Goal: Task Accomplishment & Management: Complete application form

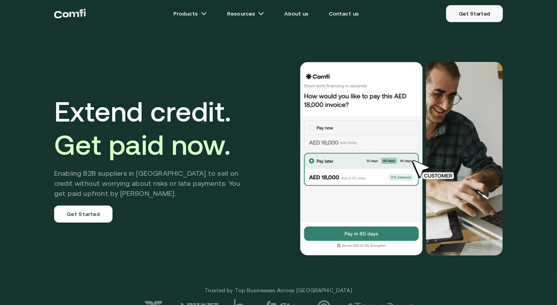
click at [473, 17] on link "Get Started" at bounding box center [474, 13] width 57 height 17
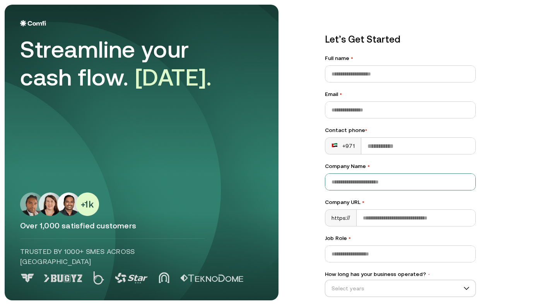
scroll to position [70, 0]
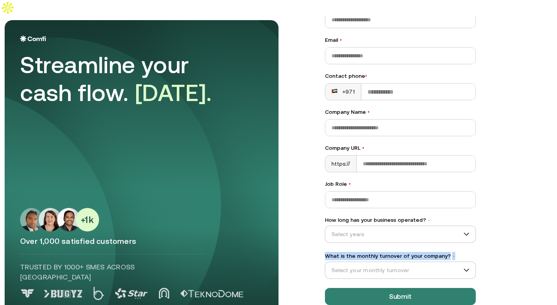
drag, startPoint x: 324, startPoint y: 239, endPoint x: 452, endPoint y: 239, distance: 128.0
click at [452, 239] on div "Let’s Get Started Full name • Email • Contact phone • +971 Company Name • Compa…" at bounding box center [400, 141] width 182 height 357
copy label "What is the monthly turnover of your company? •"
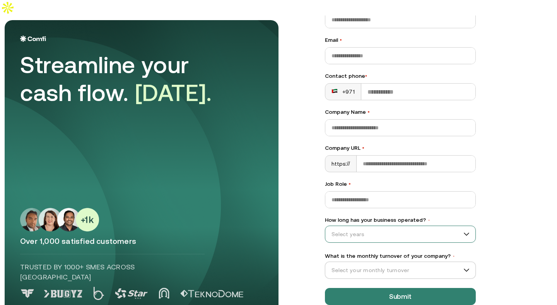
click at [434, 228] on input "How long has your business operated? •" at bounding box center [396, 234] width 143 height 12
click at [475, 180] on div "Job Role •" at bounding box center [400, 194] width 151 height 28
click at [432, 252] on div "What is the monthly turnover of your company? • Select your monthly turnover" at bounding box center [400, 265] width 151 height 27
click at [427, 264] on input "What is the monthly turnover of your company? •" at bounding box center [396, 270] width 143 height 12
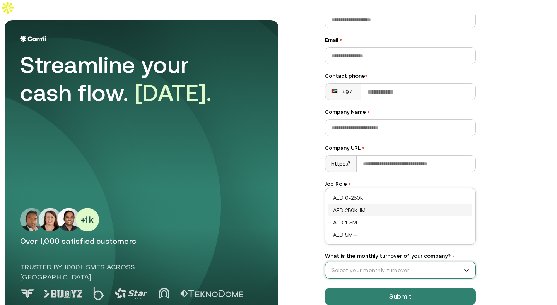
click at [495, 199] on div "Let’s Get Started Full name • Email • Contact phone • +971 Company Name • Compa…" at bounding box center [430, 97] width 243 height 295
click at [423, 264] on input "What is the monthly turnover of your company? •" at bounding box center [396, 270] width 143 height 12
click at [517, 203] on div "Let’s Get Started Full name • Email • Contact phone • +971 Company Name • Compa…" at bounding box center [430, 97] width 243 height 295
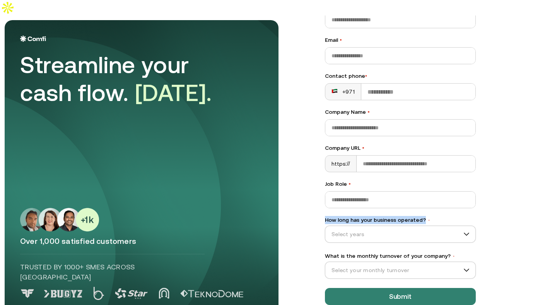
drag, startPoint x: 323, startPoint y: 204, endPoint x: 422, endPoint y: 204, distance: 98.6
click at [422, 204] on div "Let’s Get Started Full name • Email • Contact phone • +971 Company Name • Compa…" at bounding box center [400, 141] width 182 height 357
copy label "How long has your business operated?"
